Goal: Task Accomplishment & Management: Complete application form

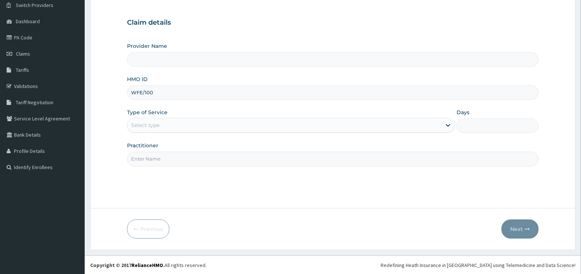
scroll to position [59, 0]
type input "WFE/10016/A"
click at [176, 56] on input "Provider Name" at bounding box center [333, 59] width 412 height 14
drag, startPoint x: 176, startPoint y: 55, endPoint x: 129, endPoint y: 64, distance: 47.1
click at [175, 55] on input "Provider Name" at bounding box center [333, 59] width 412 height 14
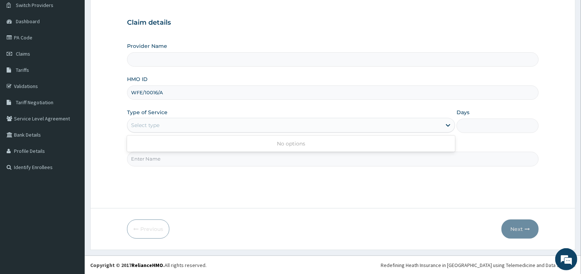
click at [163, 122] on div "Select type" at bounding box center [284, 125] width 314 height 12
drag, startPoint x: 140, startPoint y: 57, endPoint x: 132, endPoint y: 53, distance: 9.2
click at [142, 57] on input "Provider Name" at bounding box center [333, 59] width 412 height 14
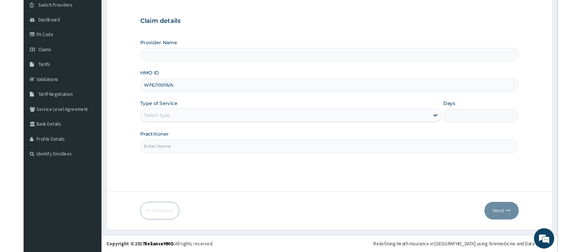
scroll to position [0, 0]
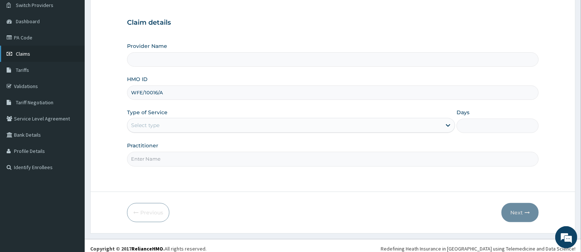
click at [55, 54] on link "Claims" at bounding box center [42, 54] width 85 height 16
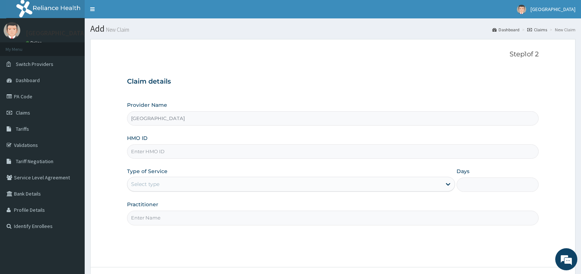
scroll to position [59, 0]
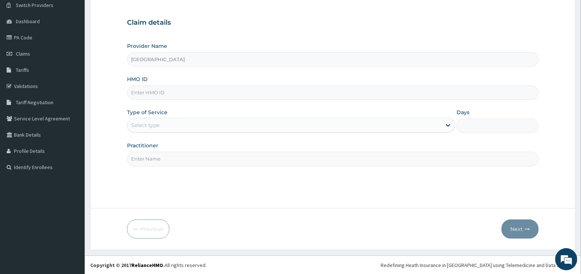
click at [156, 90] on input "HMO ID" at bounding box center [333, 92] width 412 height 14
type input "WFE/10016/A"
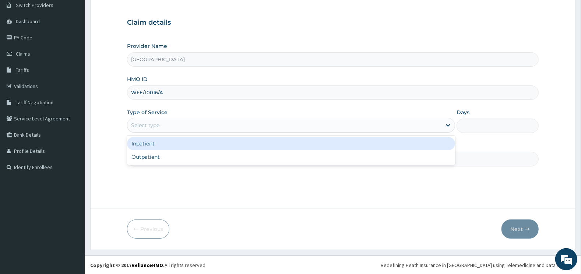
click at [148, 123] on div "Select type" at bounding box center [145, 124] width 28 height 7
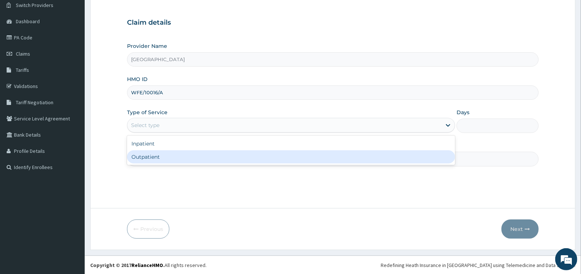
click at [161, 156] on div "Outpatient" at bounding box center [291, 156] width 328 height 13
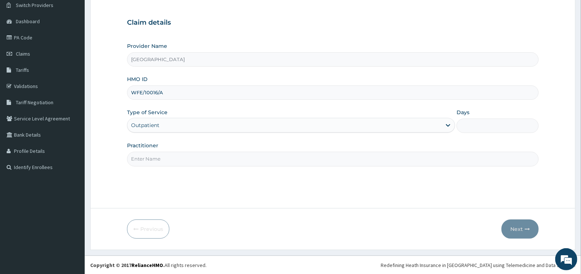
type input "1"
drag, startPoint x: 160, startPoint y: 155, endPoint x: 160, endPoint y: 159, distance: 4.8
click at [160, 159] on input "Practitioner" at bounding box center [333, 159] width 412 height 14
type input "GENERAL"
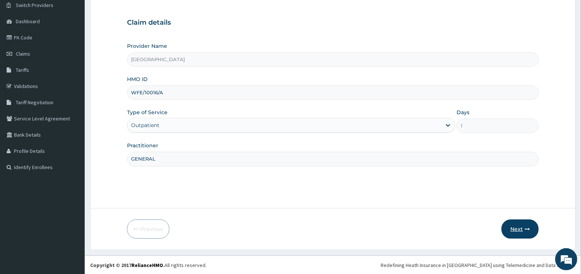
click at [520, 228] on button "Next" at bounding box center [519, 228] width 37 height 19
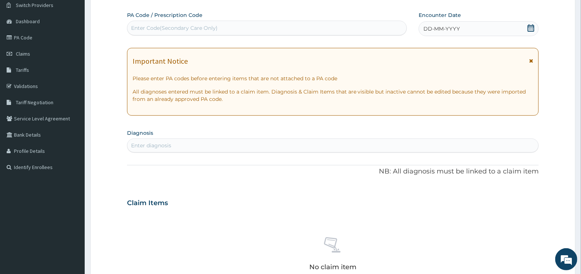
click at [347, 28] on div "Enter Code(Secondary Care Only)" at bounding box center [266, 28] width 279 height 12
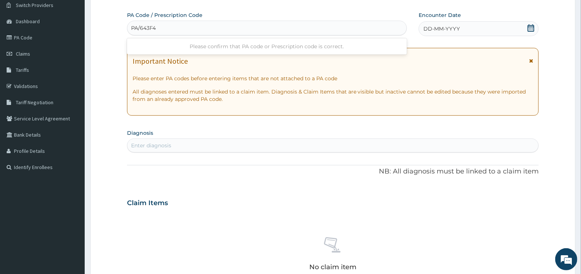
type input "PA/643F40"
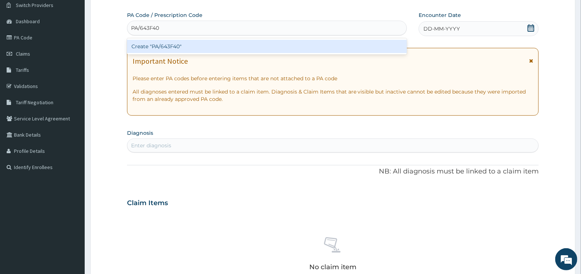
click at [247, 46] on div "Create "PA/643F40"" at bounding box center [267, 46] width 280 height 13
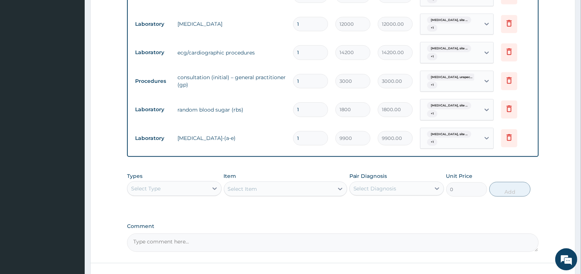
scroll to position [420, 0]
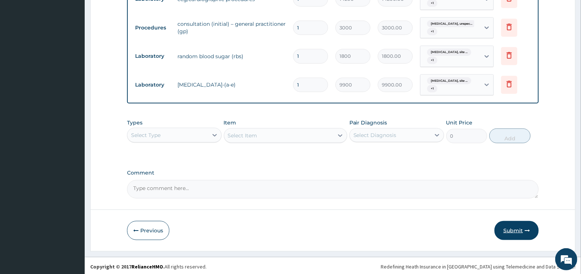
click at [510, 229] on button "Submit" at bounding box center [516, 230] width 44 height 19
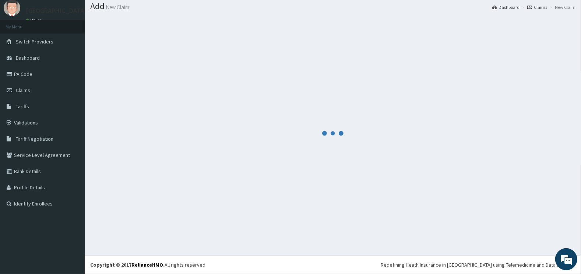
scroll to position [22, 0]
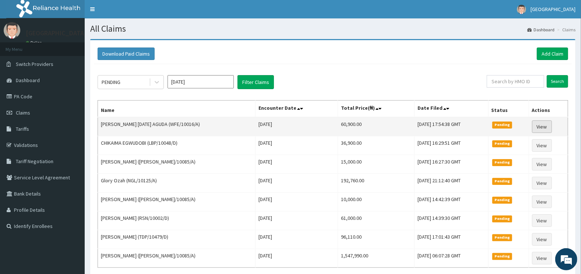
click at [540, 124] on link "View" at bounding box center [542, 126] width 20 height 13
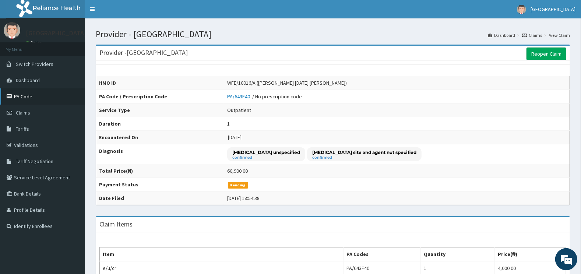
click at [41, 94] on link "PA Code" at bounding box center [42, 96] width 85 height 16
